Goal: Check status: Check status

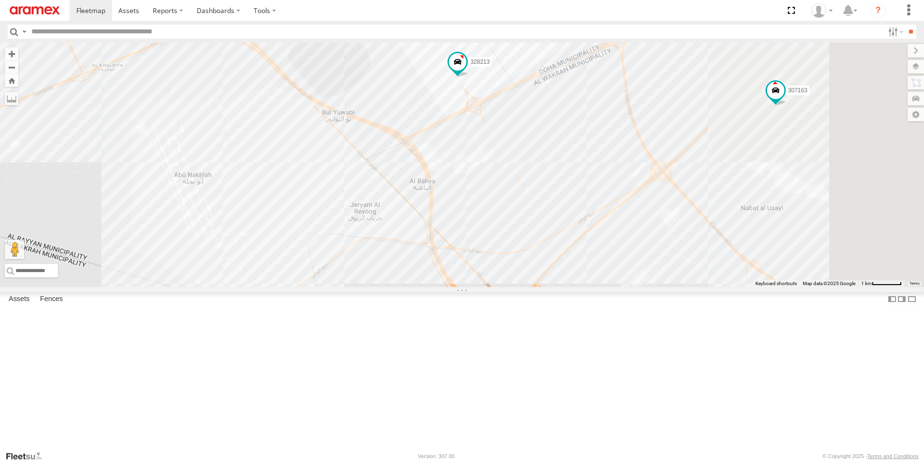
drag, startPoint x: 800, startPoint y: 425, endPoint x: 601, endPoint y: 338, distance: 217.0
click at [601, 287] on div "303381 256320 307163 932168 261297 34577 27046 145245 303305 179231 261148 1802…" at bounding box center [462, 165] width 924 height 244
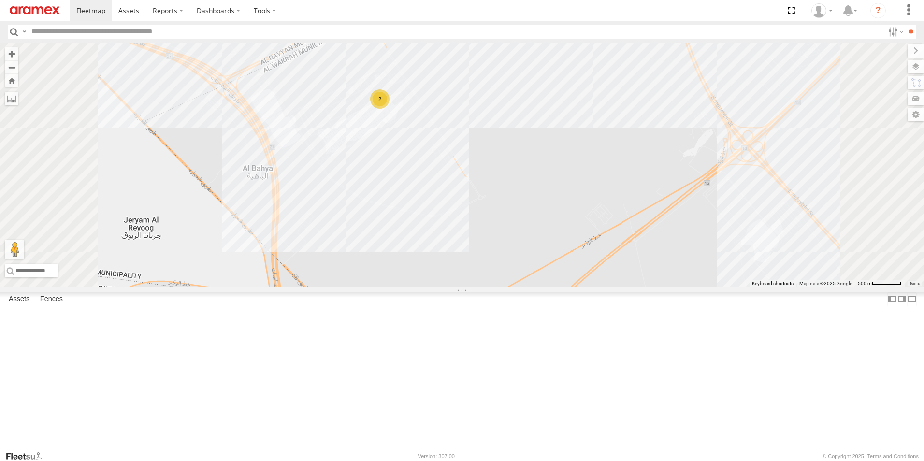
click at [389, 109] on div "2" at bounding box center [379, 98] width 19 height 19
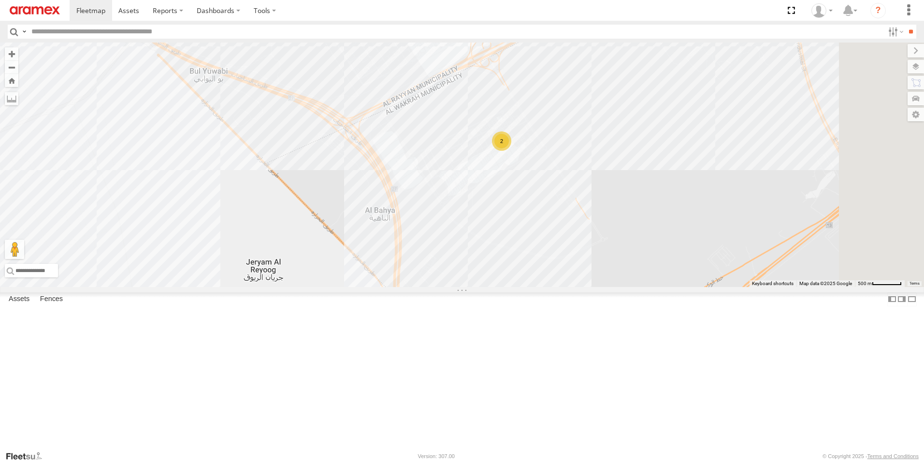
drag, startPoint x: 749, startPoint y: 119, endPoint x: 636, endPoint y: 207, distance: 143.2
click at [636, 207] on div "303381 256320 307163 932168 261297 34577 27046 145245 303305 179231 261148 1802…" at bounding box center [462, 165] width 924 height 244
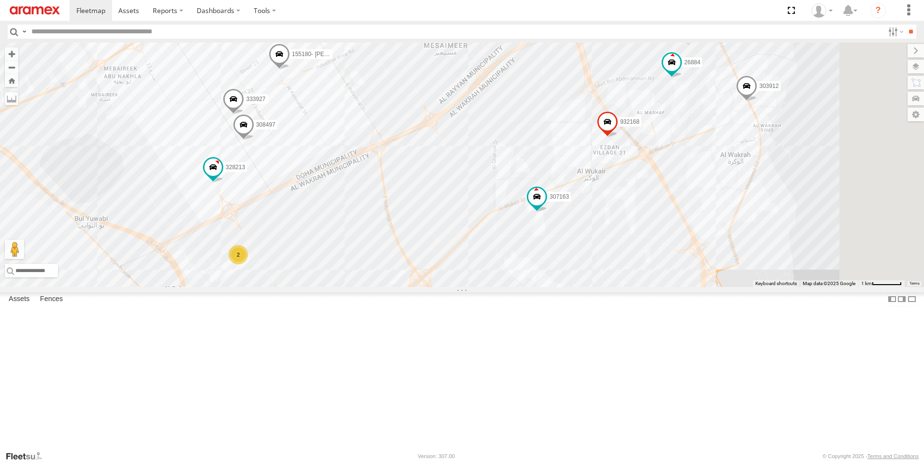
drag, startPoint x: 665, startPoint y: 213, endPoint x: 473, endPoint y: 288, distance: 206.0
click at [473, 287] on div "303381 256320 307163 932168 261297 34577 27046 145245 303305 179231 261148 1802…" at bounding box center [462, 165] width 924 height 244
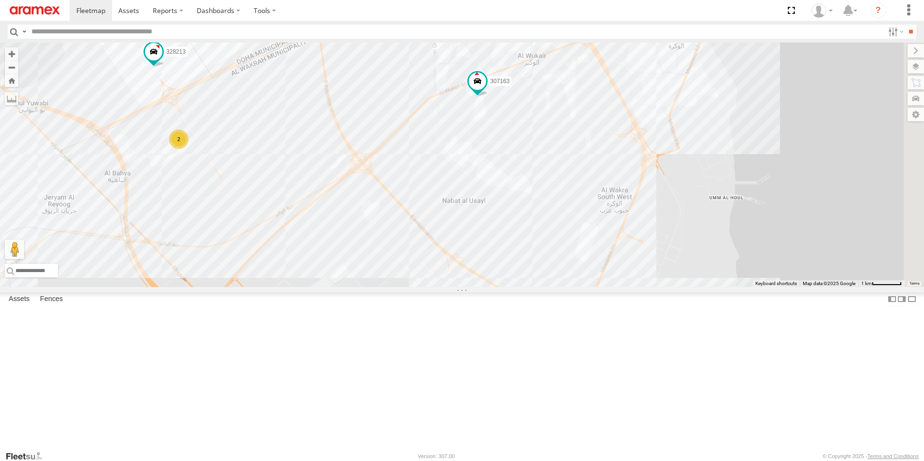
drag, startPoint x: 813, startPoint y: 269, endPoint x: 801, endPoint y: 256, distance: 17.1
click at [801, 256] on div "303381 256320 307163 932168 261297 34577 27046 145245 303305 179231 261148 1802…" at bounding box center [462, 165] width 924 height 244
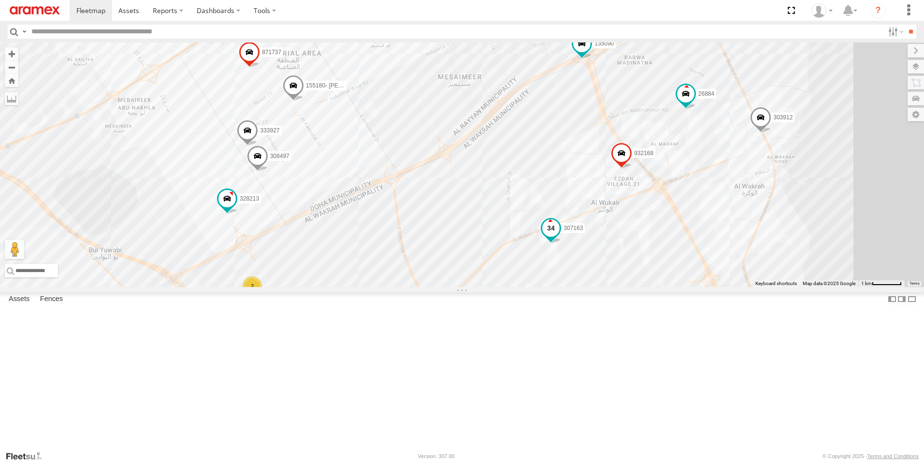
click at [559, 237] on span at bounding box center [550, 227] width 17 height 17
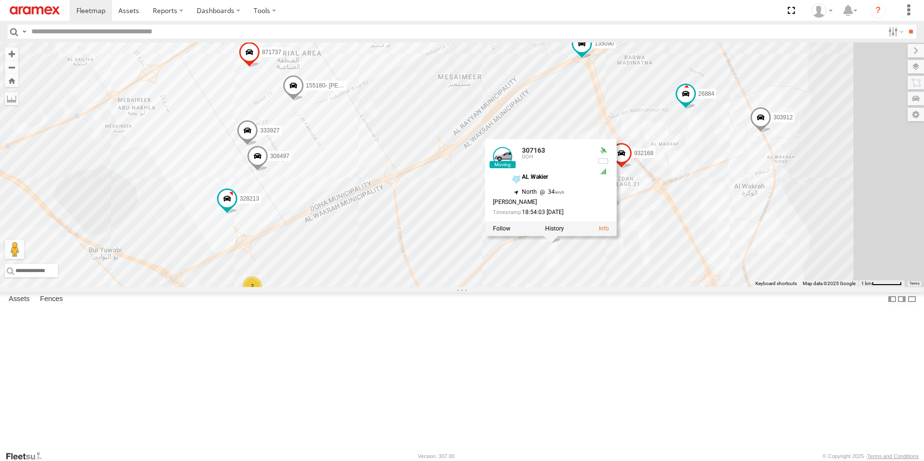
click at [471, 287] on div "303381 256320 307163 932168 261297 34577 27046 145245 303305 179231 261148 1802…" at bounding box center [462, 165] width 924 height 244
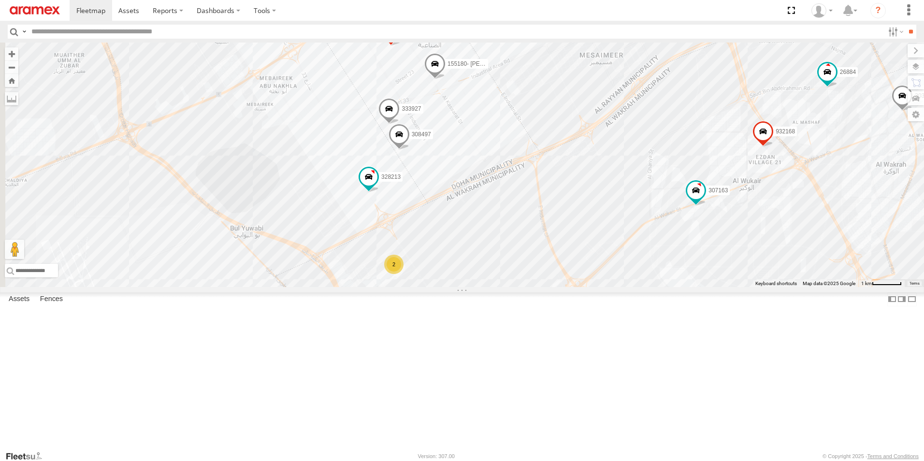
drag, startPoint x: 464, startPoint y: 312, endPoint x: 606, endPoint y: 291, distance: 143.1
click at [606, 287] on div "303381 256320 307163 932168 261297 34577 27046 145245 303305 179231 261148 1802…" at bounding box center [462, 165] width 924 height 244
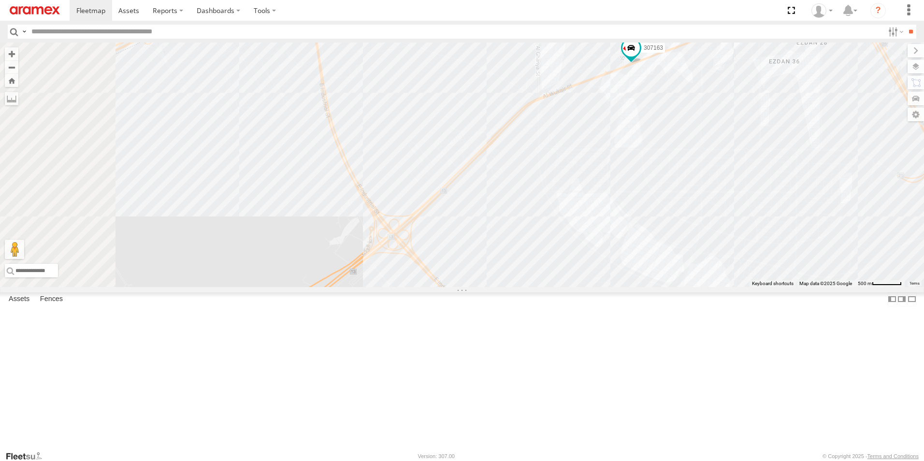
drag, startPoint x: 606, startPoint y: 328, endPoint x: 753, endPoint y: 196, distance: 197.4
click at [753, 196] on div "303381 256320 307163 932168 261297 34577 27046 145245 303305 179231 261148 1802…" at bounding box center [462, 165] width 924 height 244
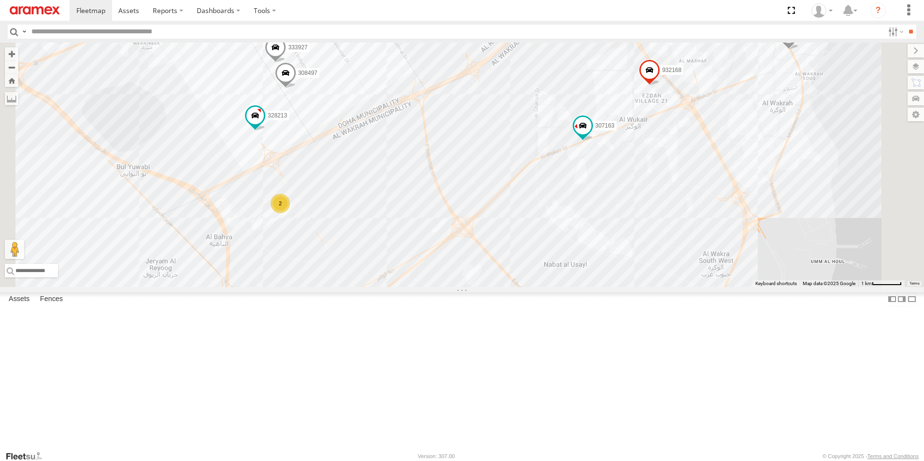
drag, startPoint x: 500, startPoint y: 237, endPoint x: 546, endPoint y: 303, distance: 80.5
click at [546, 287] on div "303381 256320 307163 932168 261297 34577 27046 145245 303305 179231 261148 1802…" at bounding box center [462, 165] width 924 height 244
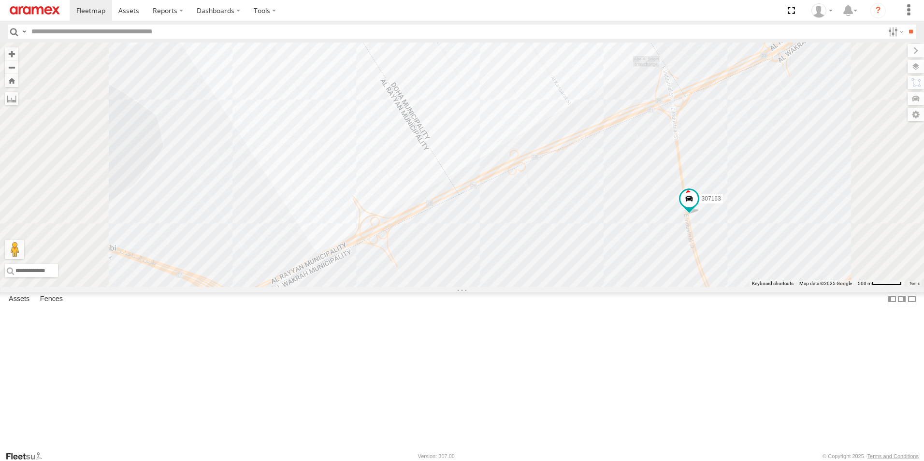
drag, startPoint x: 712, startPoint y: 196, endPoint x: 743, endPoint y: 367, distance: 174.2
click at [743, 287] on div "307163 932168 129951 256320 34577 27046 145245 261148 41831 261743 331635 27078…" at bounding box center [462, 165] width 924 height 244
click at [441, 334] on div "2" at bounding box center [430, 323] width 19 height 19
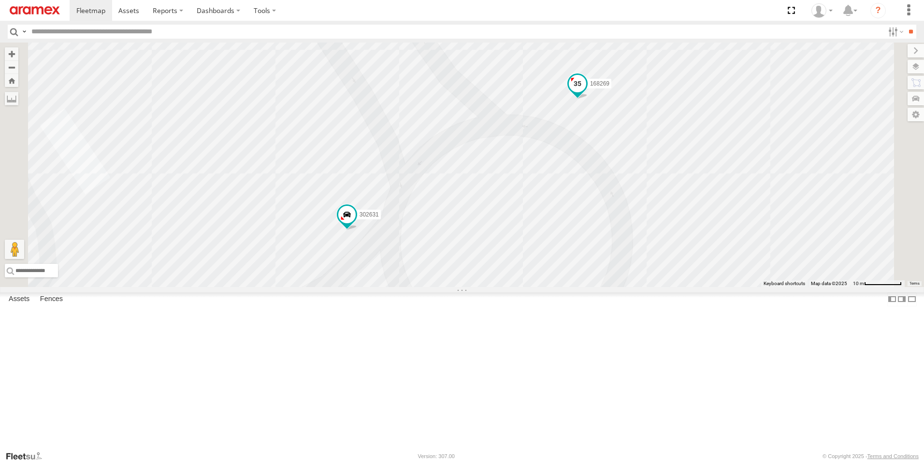
click at [586, 92] on span at bounding box center [577, 83] width 17 height 17
